Goal: Task Accomplishment & Management: Complete application form

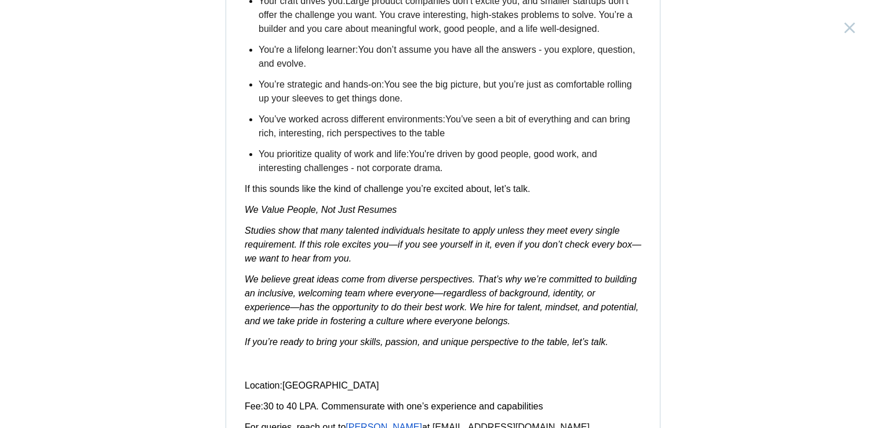
scroll to position [1832, 0]
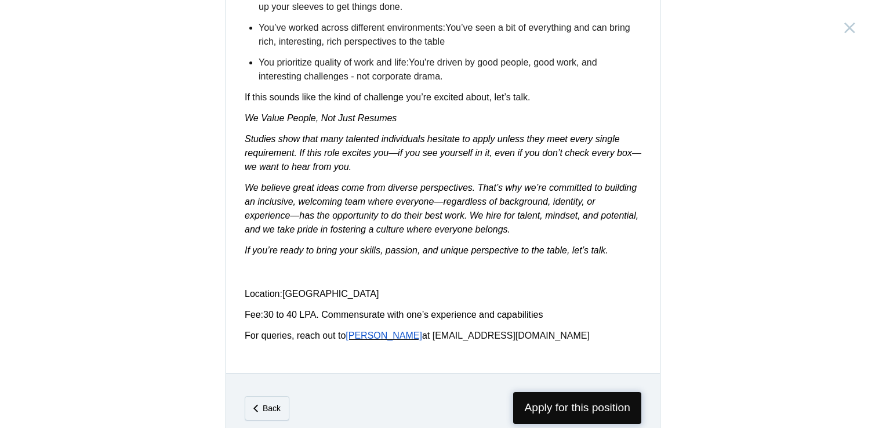
click at [546, 392] on span "Apply for this position" at bounding box center [577, 408] width 128 height 32
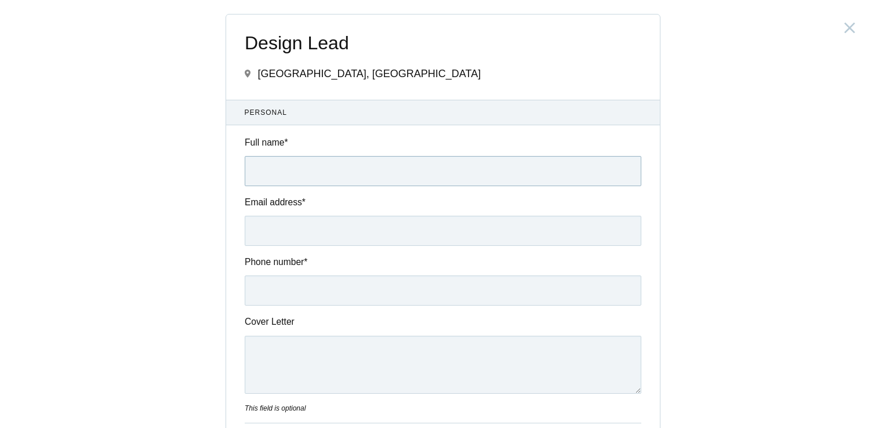
click at [278, 165] on input "Full name *" at bounding box center [443, 171] width 397 height 30
type input "[PERSON_NAME]"
type input "[EMAIL_ADDRESS][DOMAIN_NAME]"
type input "09822117320"
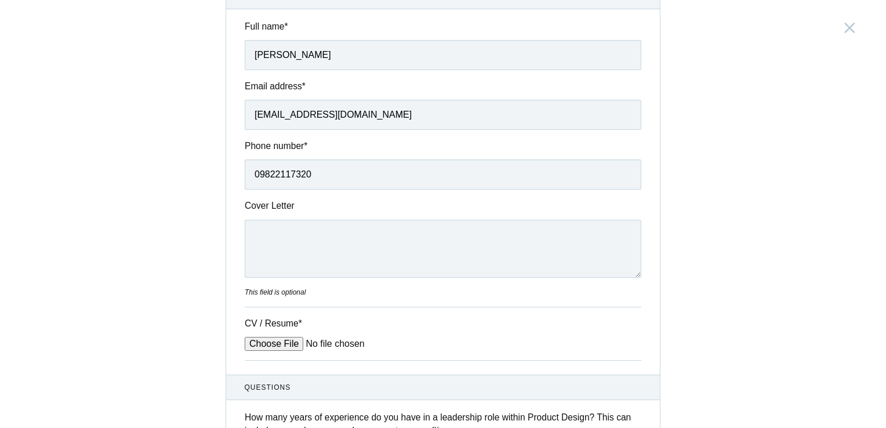
click at [269, 346] on input "CV / Resume *" at bounding box center [333, 344] width 176 height 14
type input "C:\fakepath\Resume Visual-UX Design.pdf"
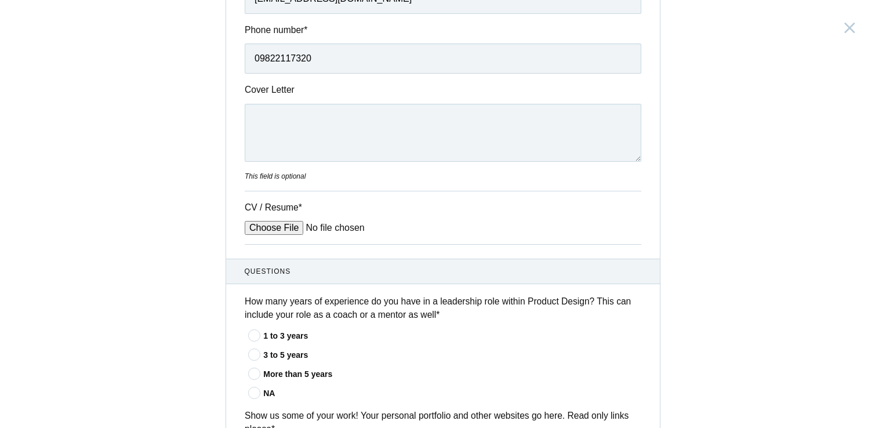
scroll to position [290, 0]
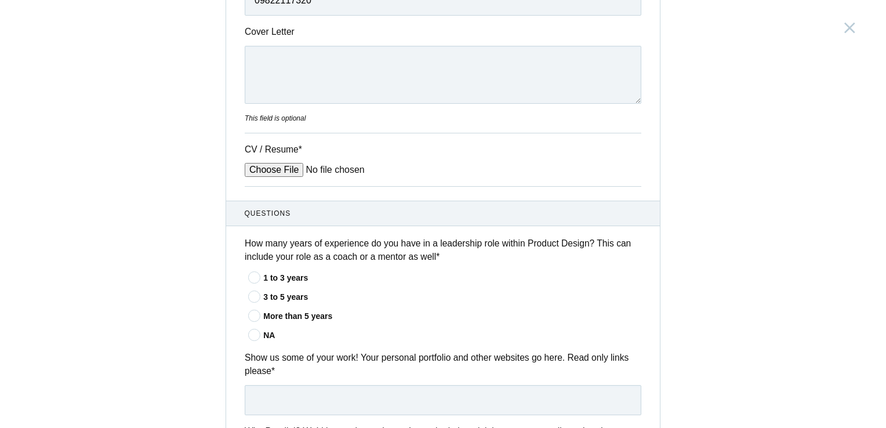
click at [248, 280] on icon at bounding box center [254, 278] width 21 height 8
click at [0, 0] on input"] "1 to 3 years" at bounding box center [0, 0] width 0 height 0
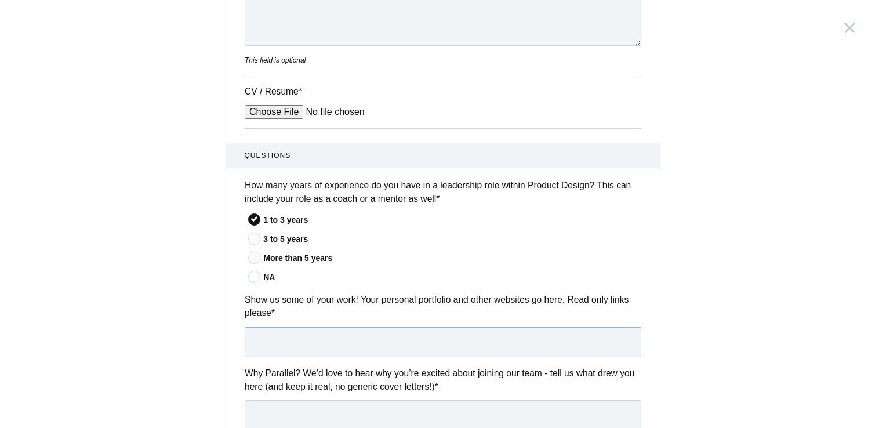
paste input "[URL][DOMAIN_NAME]"
type input "[URL][DOMAIN_NAME]"
click at [717, 331] on div "Design Lead [GEOGRAPHIC_DATA], [GEOGRAPHIC_DATA] Submitting form failed, try ag…" at bounding box center [443, 214] width 886 height 428
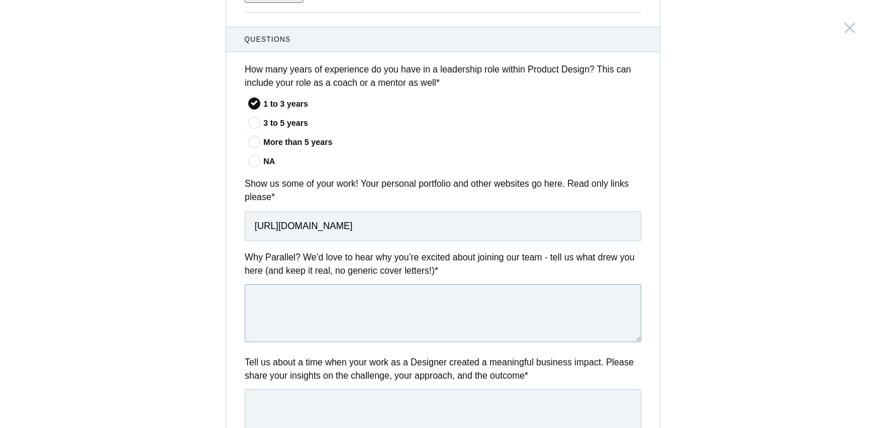
click at [460, 321] on textarea at bounding box center [443, 313] width 397 height 58
drag, startPoint x: 340, startPoint y: 305, endPoint x: 311, endPoint y: 312, distance: 30.5
click at [311, 312] on textarea "Looking for exciting oppoutuintes" at bounding box center [443, 313] width 397 height 58
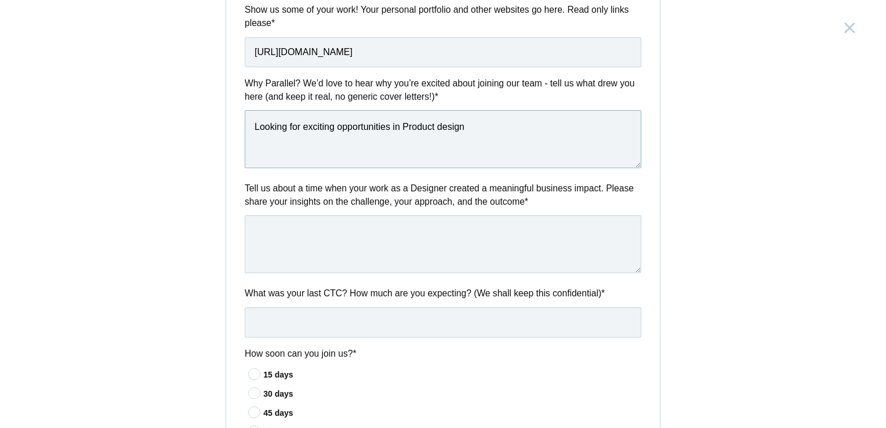
type textarea "Looking for exciting opportunities in Product design"
click at [277, 235] on textarea at bounding box center [443, 244] width 397 height 58
drag, startPoint x: 392, startPoint y: 232, endPoint x: 376, endPoint y: 235, distance: 16.0
click at [391, 232] on textarea "When there was achallenging project as it was a new product." at bounding box center [443, 244] width 397 height 58
click at [516, 233] on textarea "When there was a challenging project as it was a new product." at bounding box center [443, 244] width 397 height 58
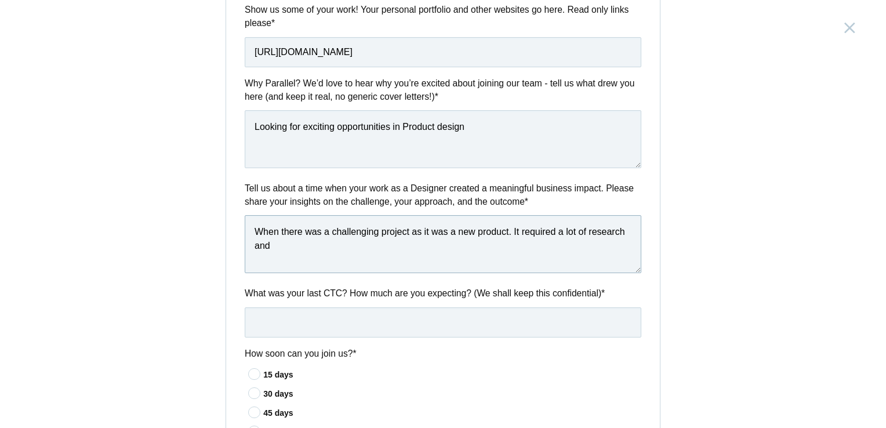
click at [275, 260] on textarea "When there was a challenging project as it was a new product. It required a lot…" at bounding box center [443, 244] width 397 height 58
type textarea "When there was a challenging project as it was a new product. It required a lot…"
click at [280, 317] on input "text" at bounding box center [443, 322] width 397 height 30
click at [251, 316] on input "20lacs" at bounding box center [443, 322] width 397 height 30
click at [357, 326] on input "last CTC - 20lacs" at bounding box center [443, 322] width 397 height 30
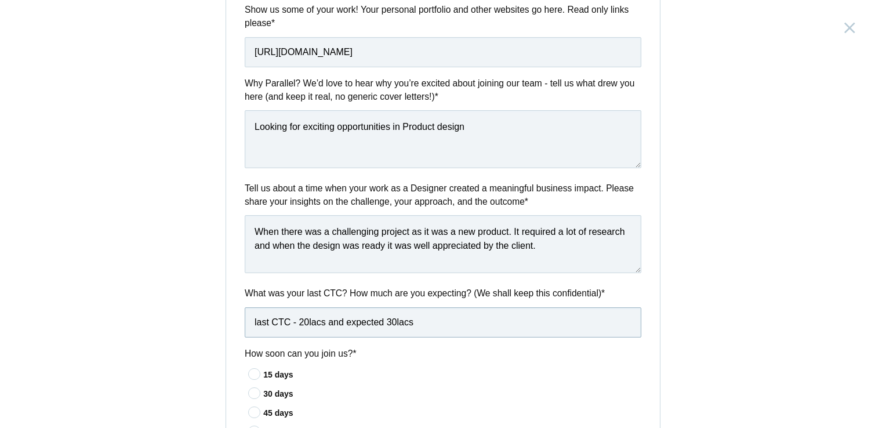
scroll to position [696, 0]
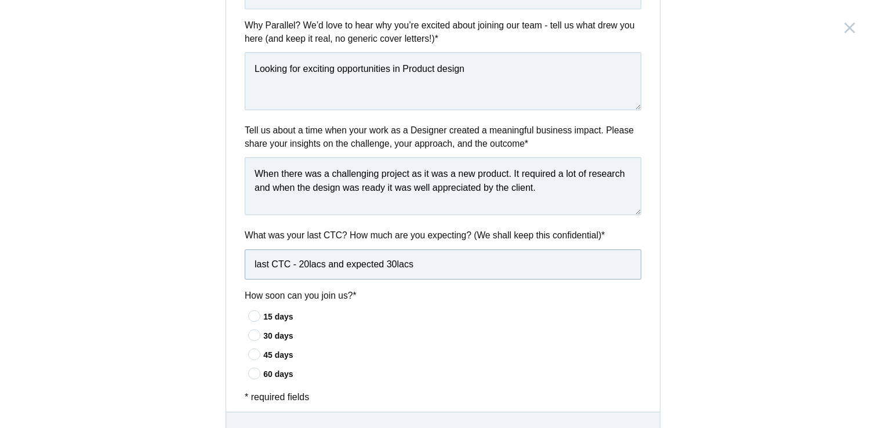
type input "last CTC - 20lacs and expected 30lacs"
click at [246, 332] on icon at bounding box center [254, 335] width 21 height 8
click at [0, 0] on input"] "30 days" at bounding box center [0, 0] width 0 height 0
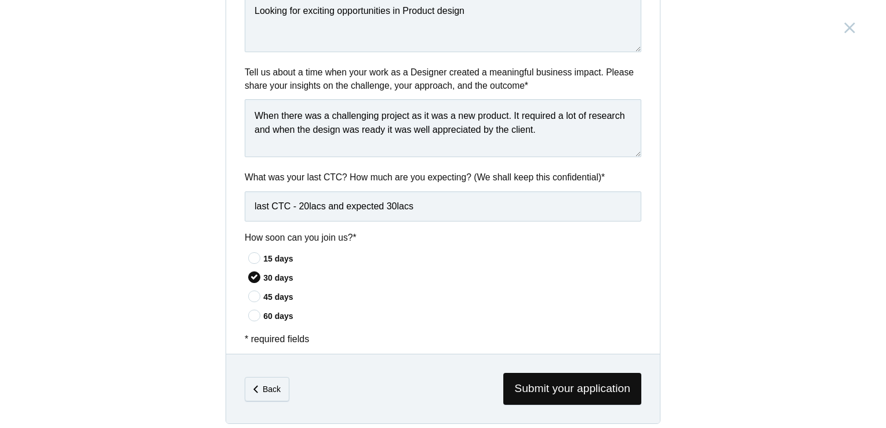
click at [244, 259] on icon at bounding box center [254, 258] width 21 height 8
click at [0, 0] on input"] "15 days" at bounding box center [0, 0] width 0 height 0
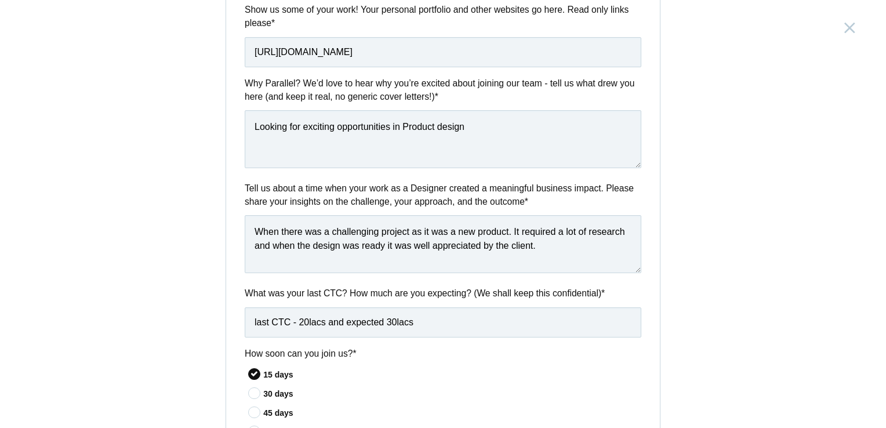
scroll to position [764, 0]
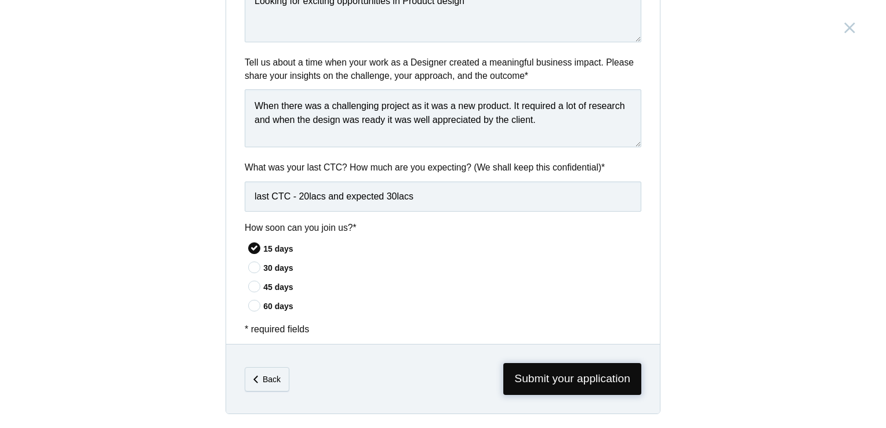
click at [544, 379] on span "Submit your application" at bounding box center [572, 379] width 138 height 32
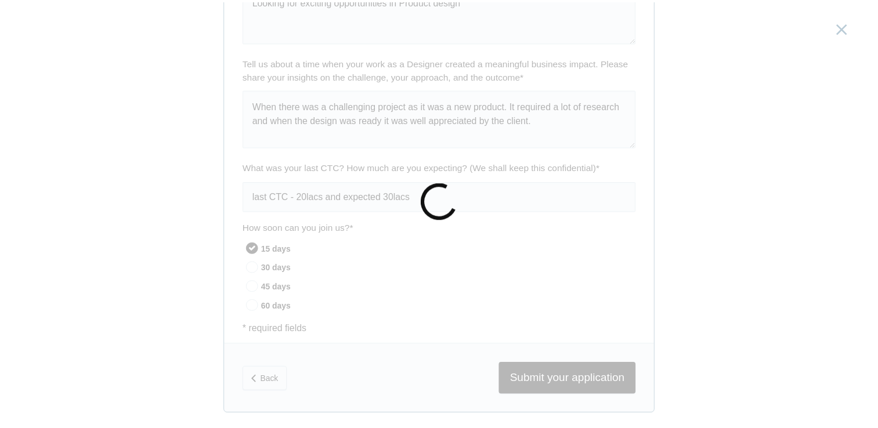
scroll to position [0, 0]
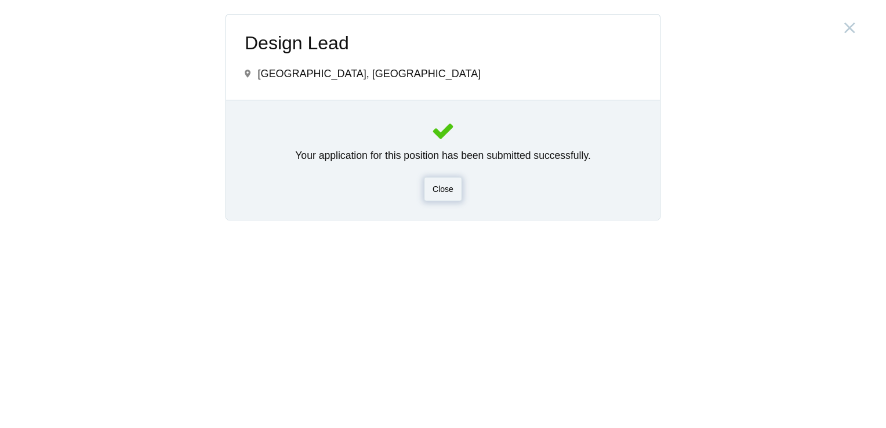
click at [435, 192] on span "Close" at bounding box center [443, 188] width 21 height 9
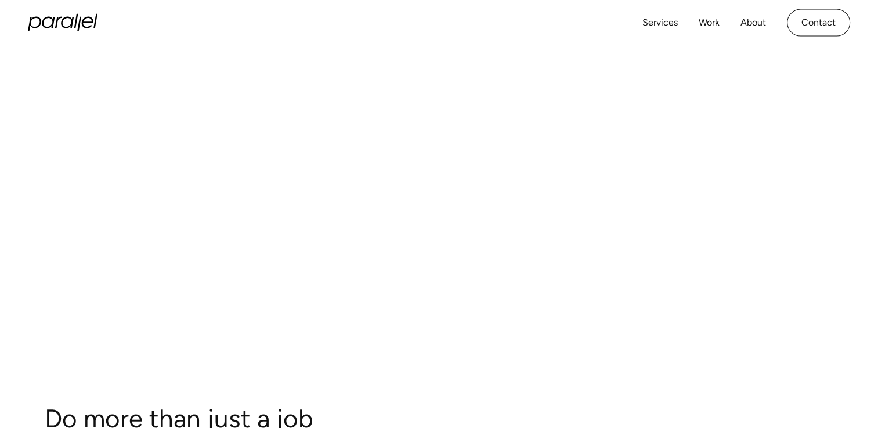
scroll to position [348, 0]
